Goal: Find specific page/section: Find specific page/section

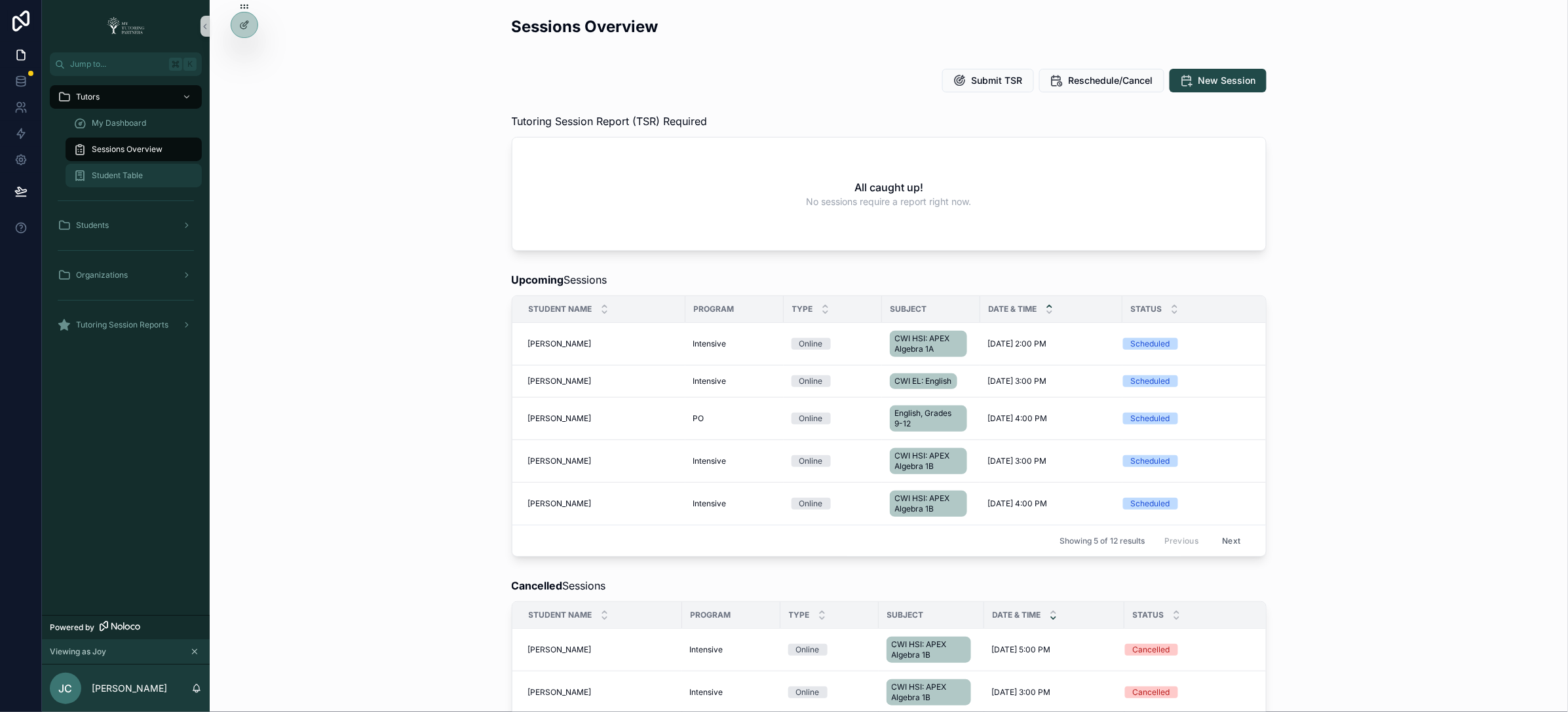
click at [107, 171] on span "Student Table" at bounding box center [117, 175] width 51 height 10
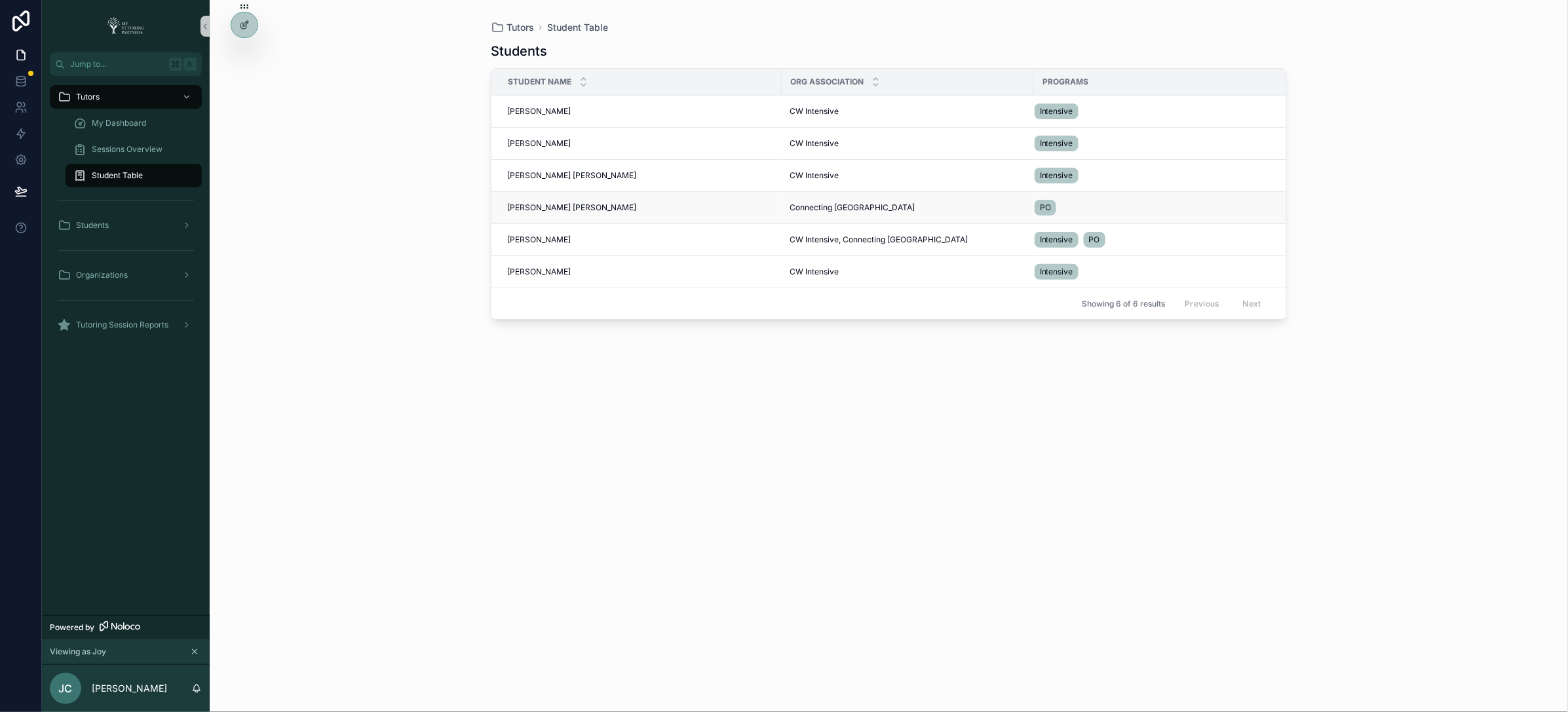
click at [520, 209] on span "[PERSON_NAME] [PERSON_NAME]" at bounding box center [572, 207] width 129 height 10
